Goal: Find specific page/section: Find specific page/section

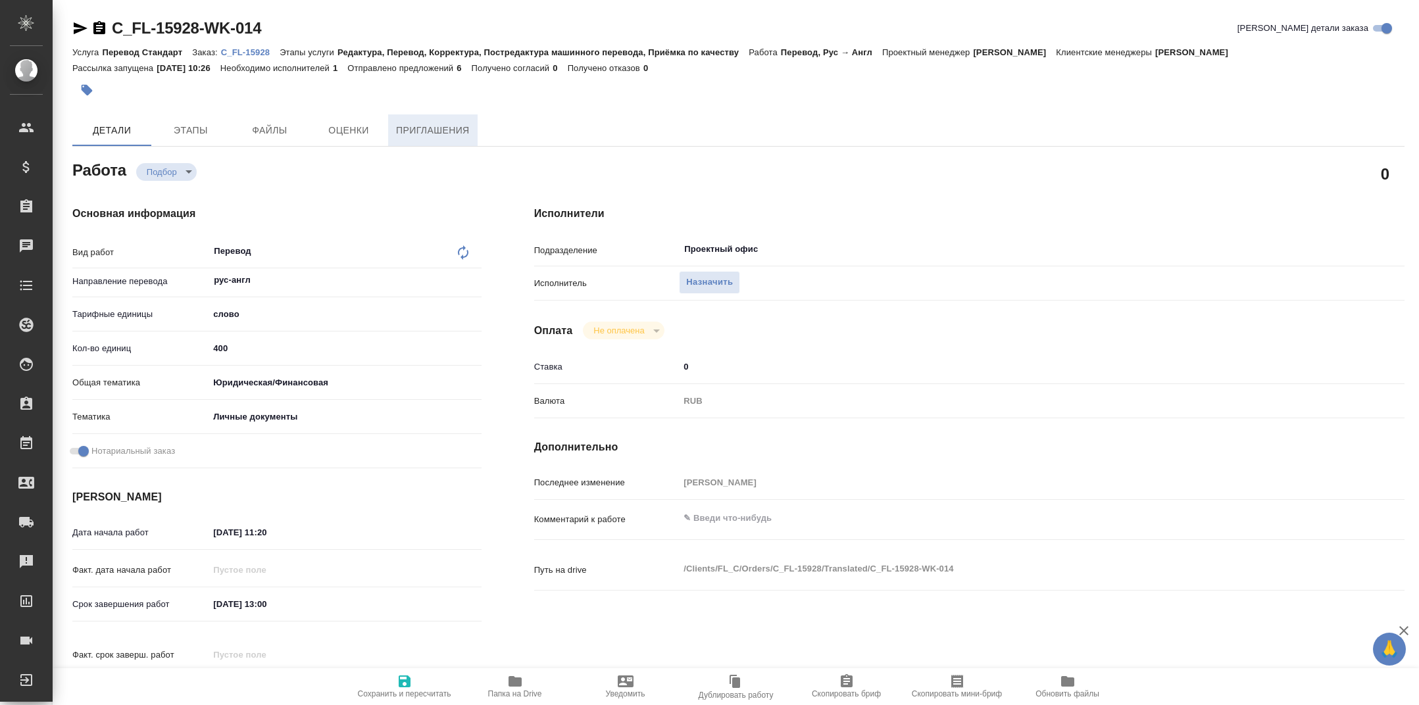
type textarea "x"
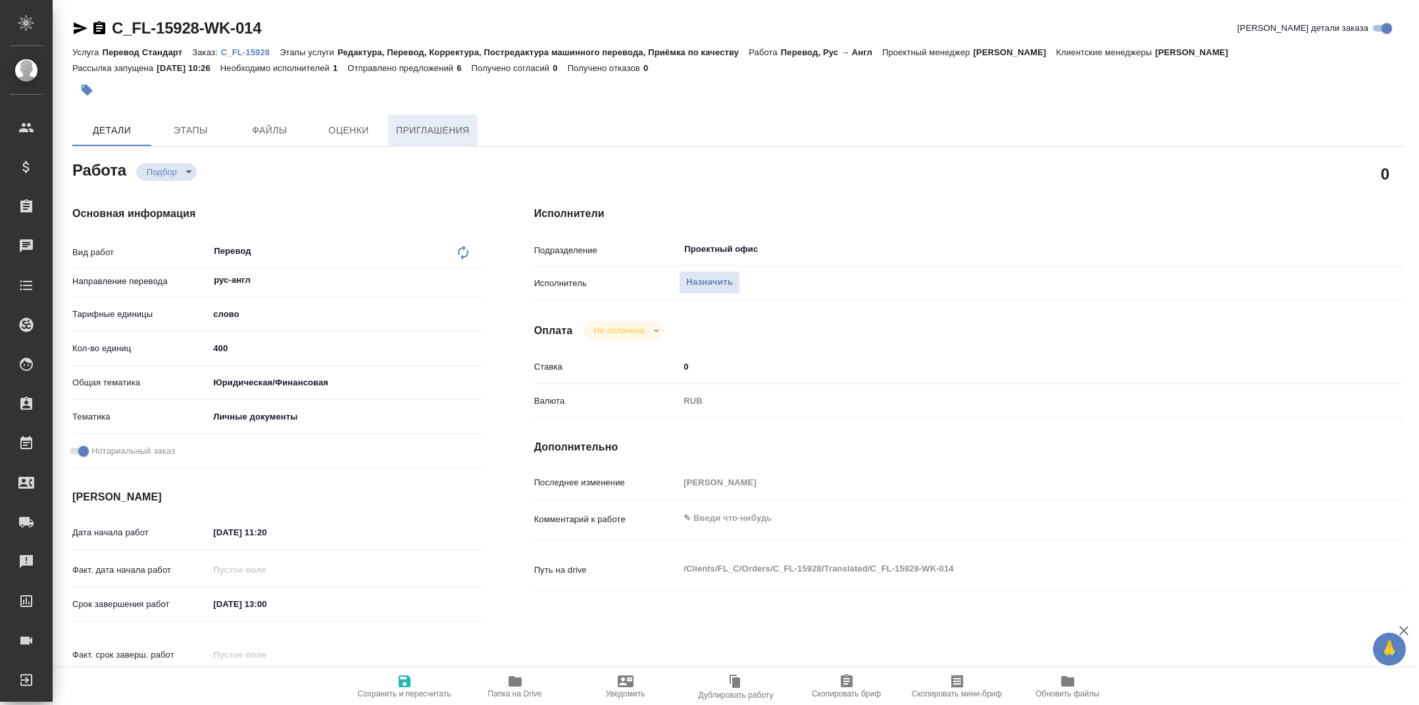
type textarea "x"
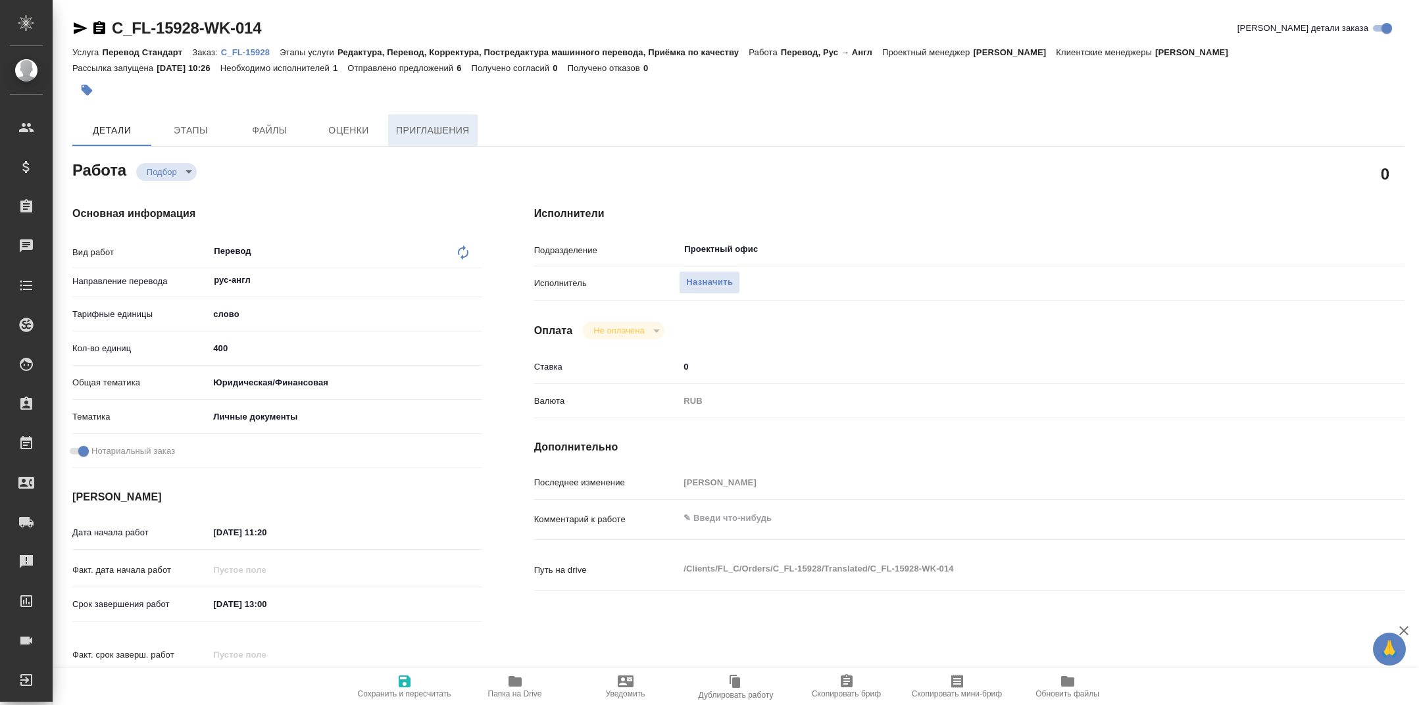
click at [412, 136] on span "Приглашения" at bounding box center [433, 130] width 74 height 16
type textarea "x"
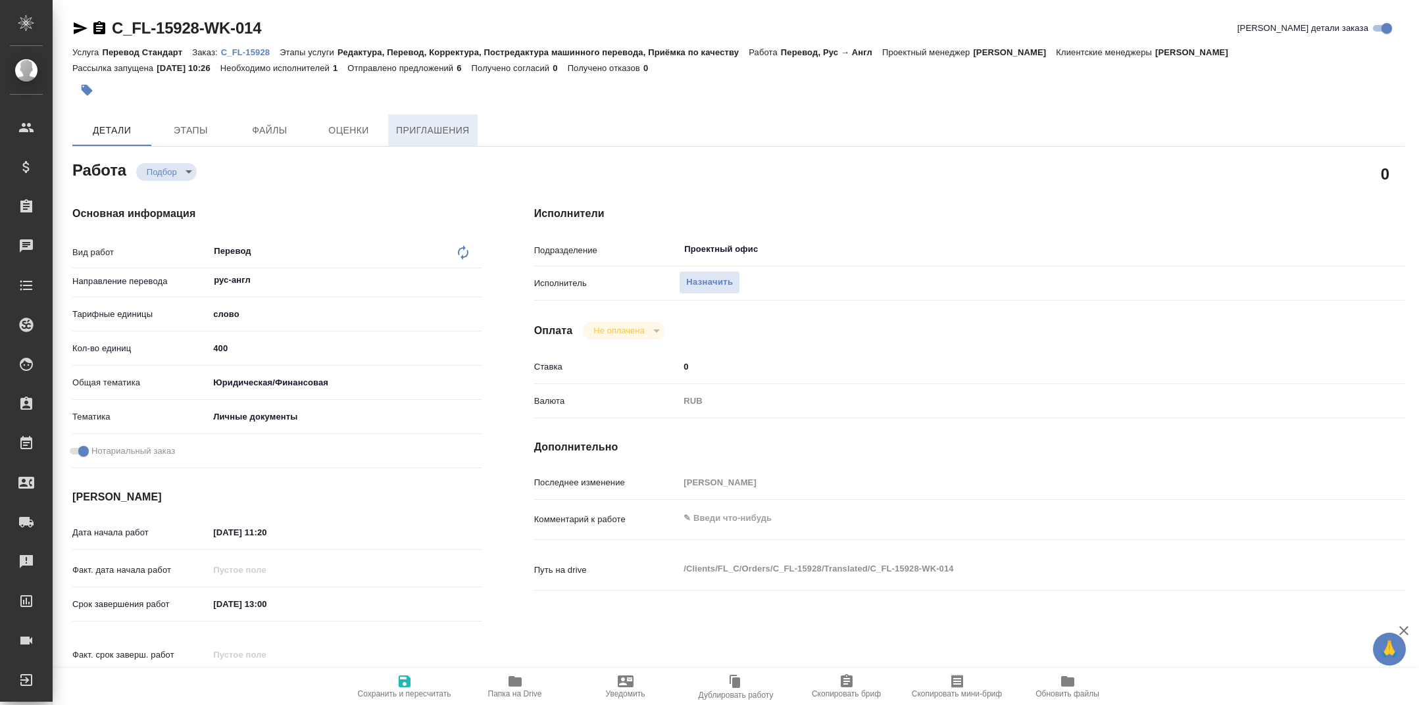
type textarea "x"
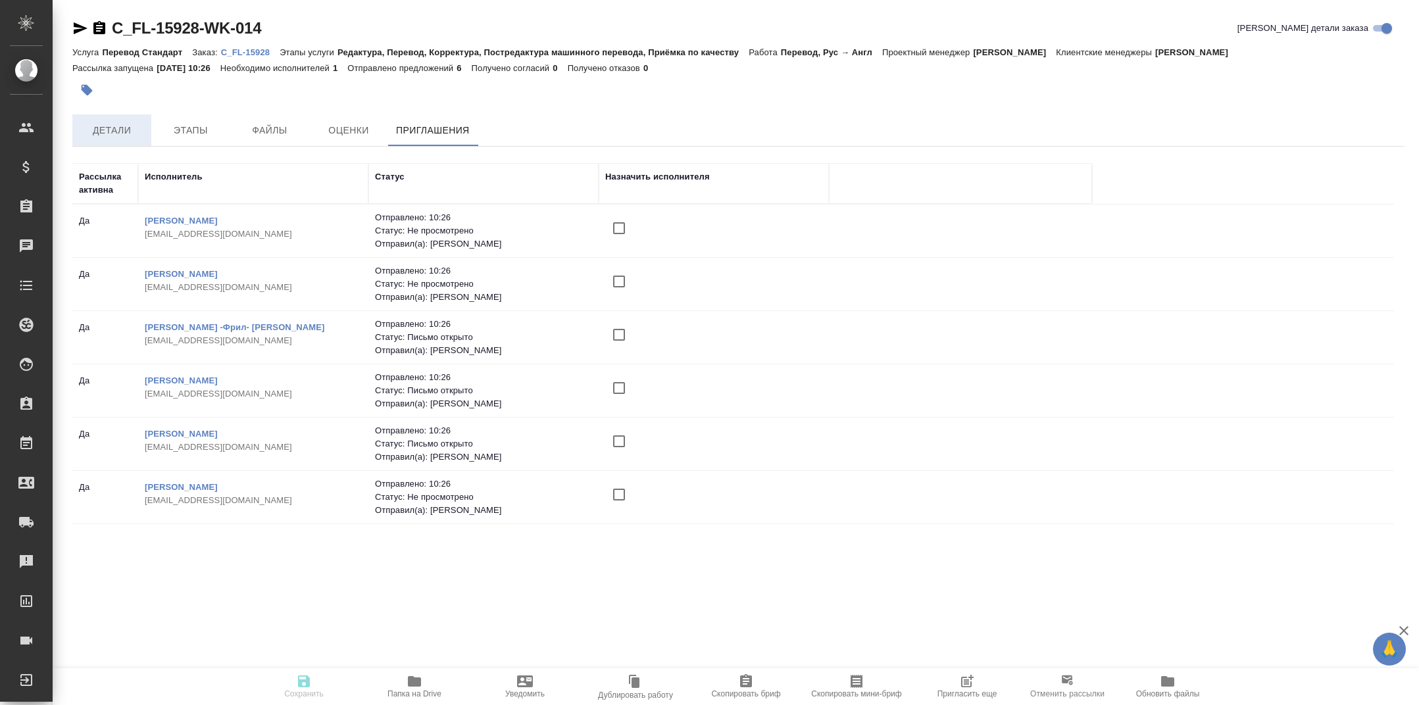
click at [127, 130] on span "Детали" at bounding box center [111, 130] width 63 height 16
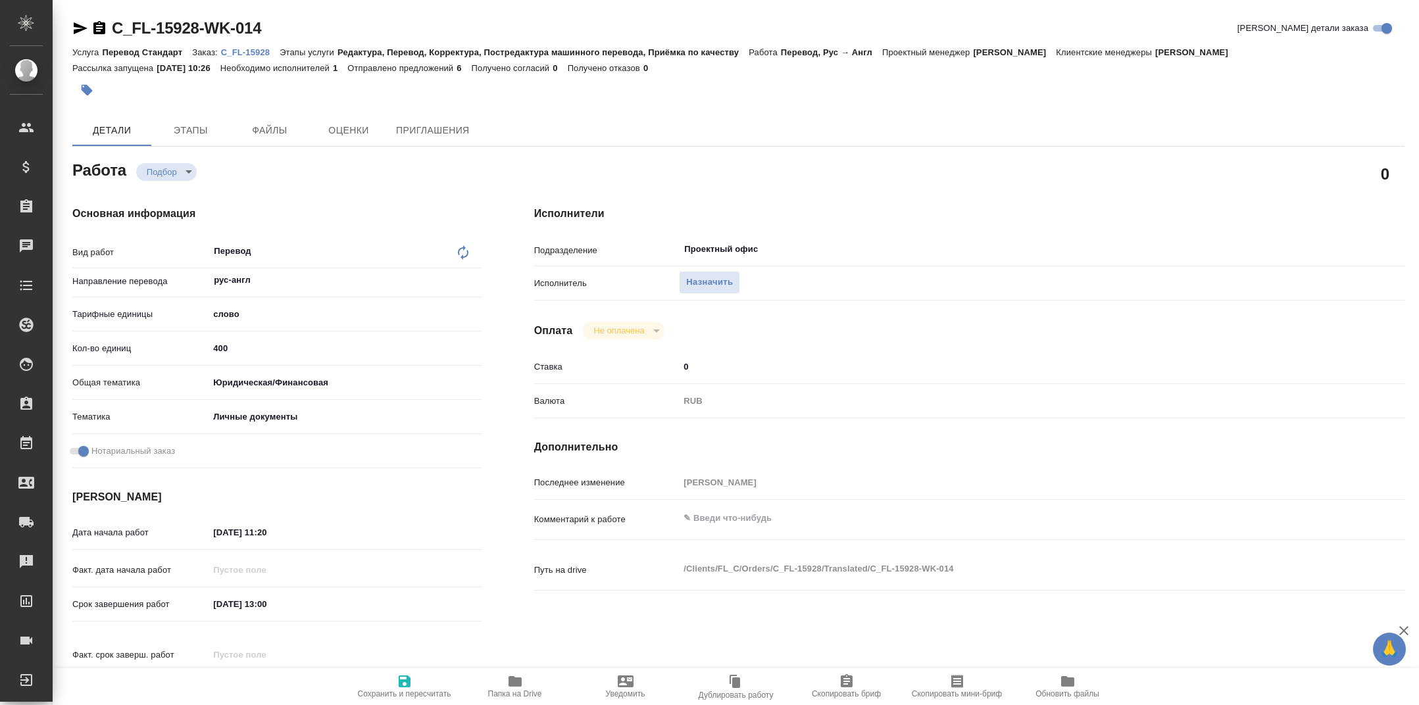
type textarea "x"
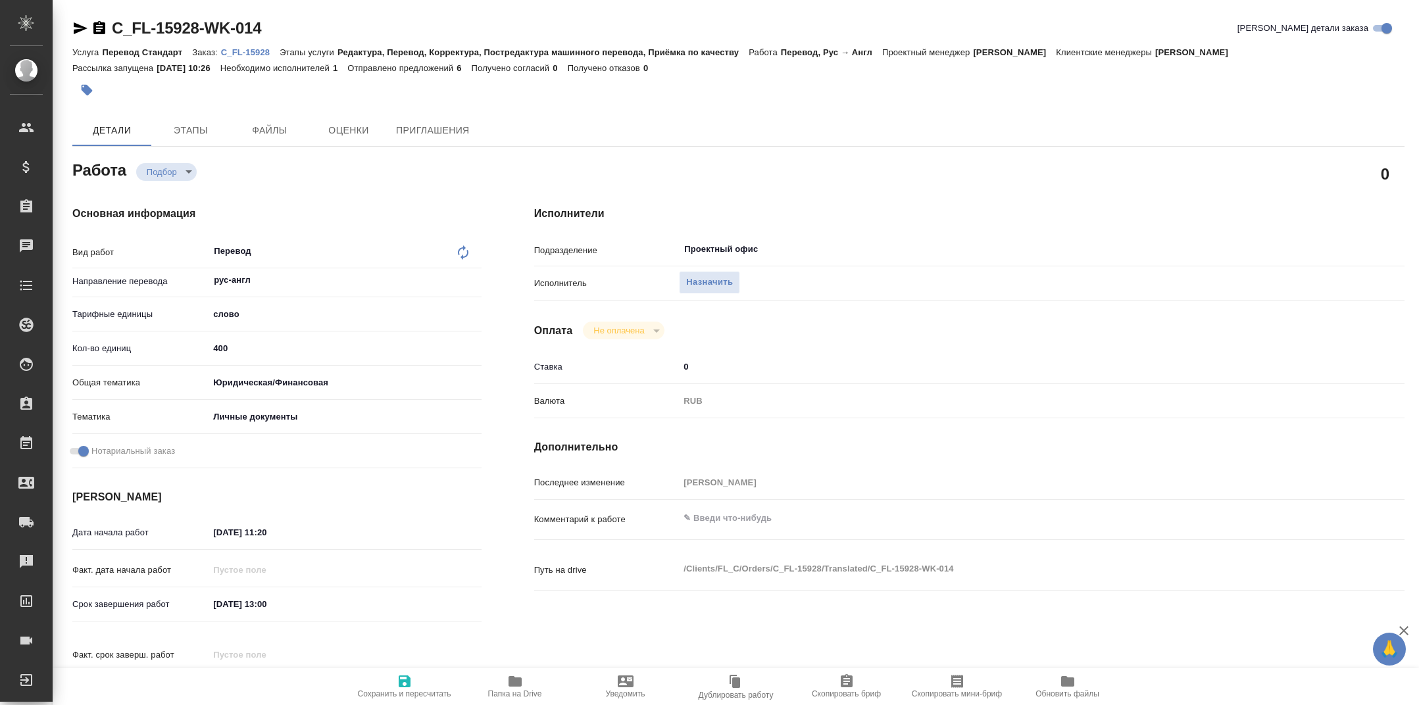
type textarea "x"
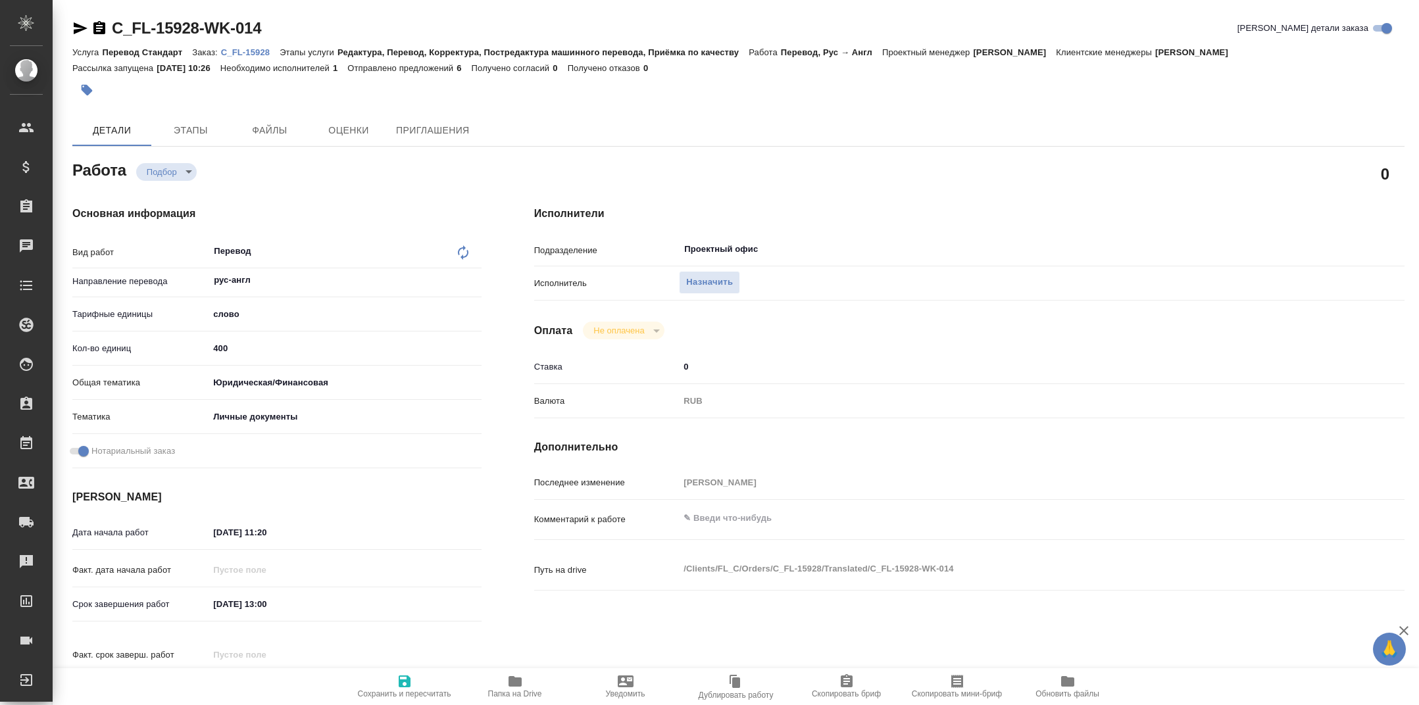
type textarea "x"
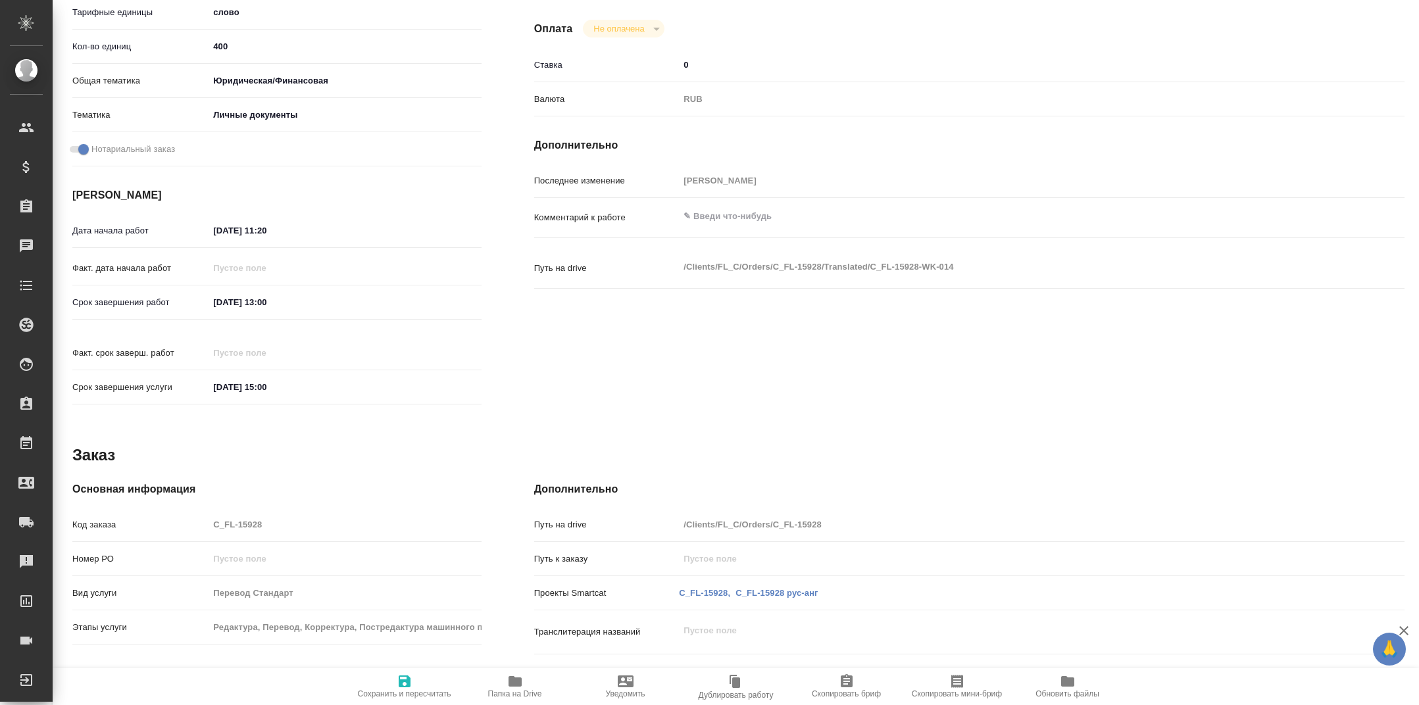
scroll to position [430, 0]
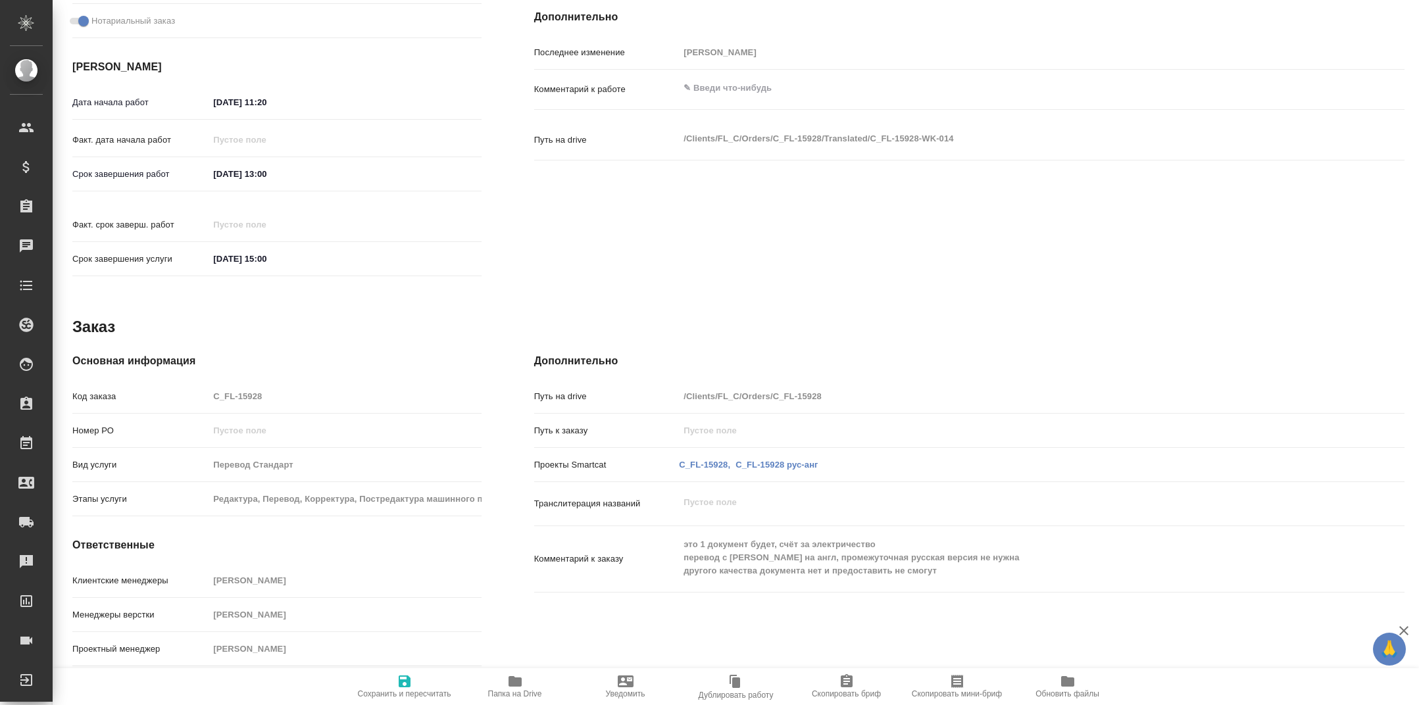
type textarea "x"
